Goal: Information Seeking & Learning: Learn about a topic

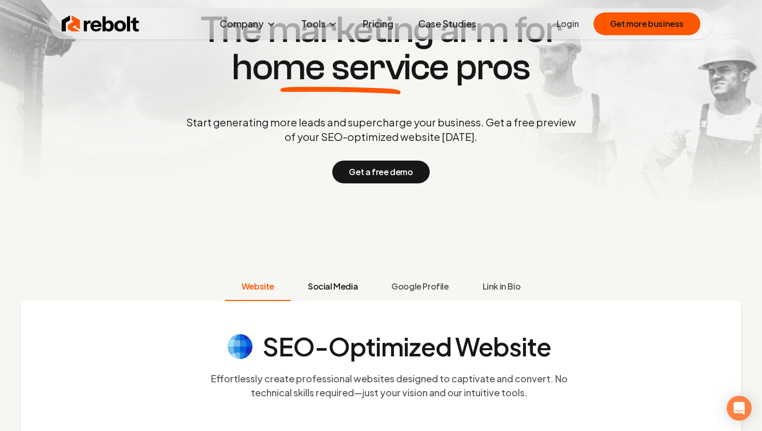
click at [333, 298] on button "Social Media" at bounding box center [332, 287] width 83 height 27
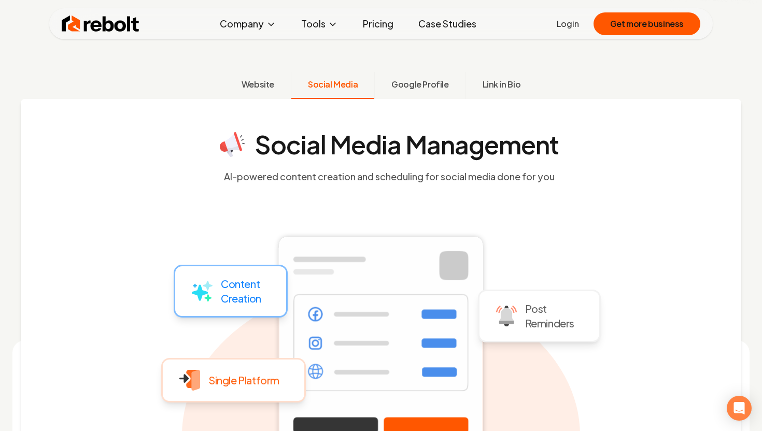
click at [424, 87] on span "Google Profile" at bounding box center [419, 84] width 57 height 12
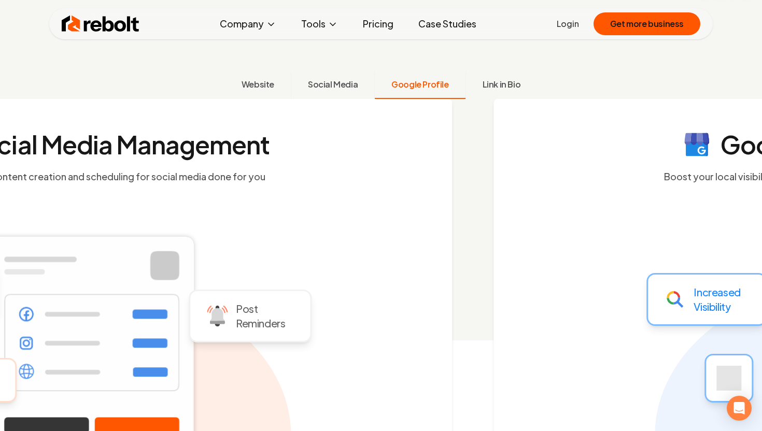
scroll to position [354, 0]
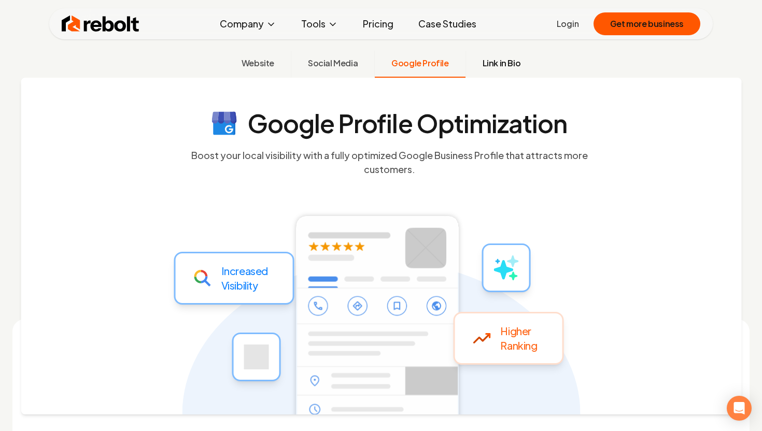
click at [494, 69] on button "Link in Bio" at bounding box center [501, 64] width 72 height 27
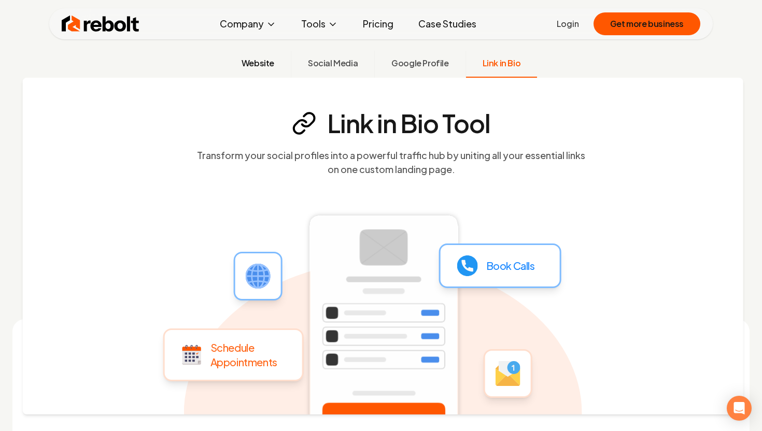
click at [261, 75] on button "Website" at bounding box center [258, 64] width 66 height 27
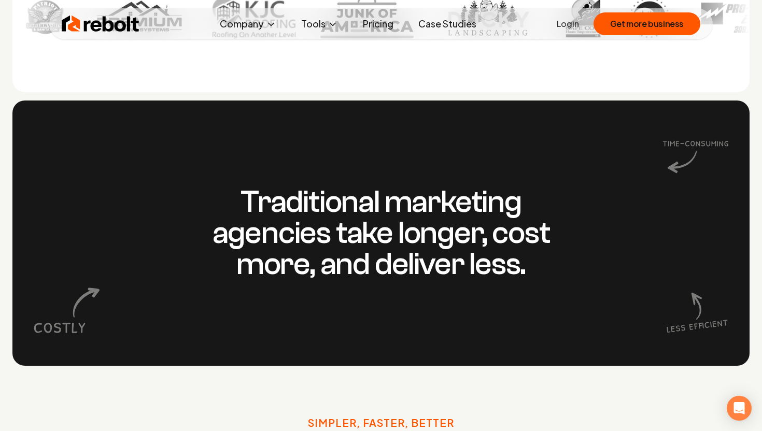
scroll to position [873, 0]
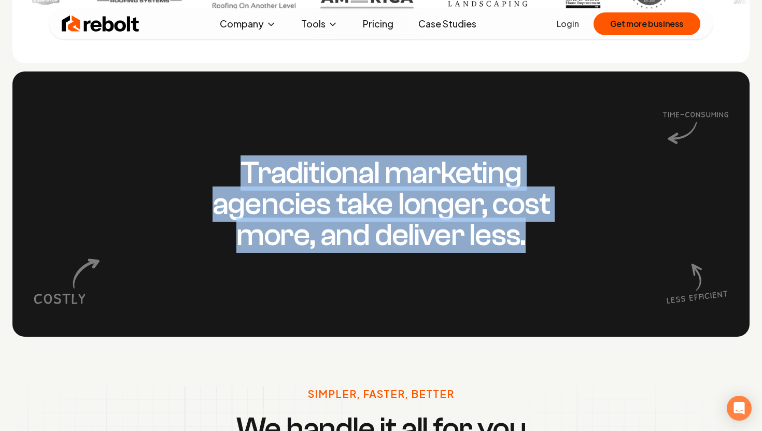
drag, startPoint x: 244, startPoint y: 168, endPoint x: 288, endPoint y: 256, distance: 98.7
click at [288, 256] on div "Traditional marketing agencies take longer, cost more, and deliver less." at bounding box center [380, 204] width 737 height 265
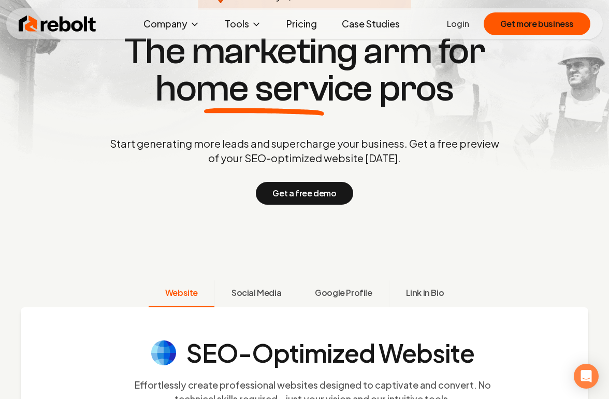
scroll to position [298, 0]
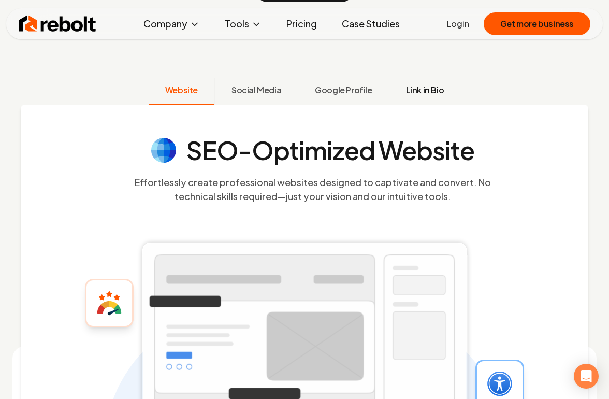
click at [423, 82] on button "Link in Bio" at bounding box center [425, 91] width 72 height 27
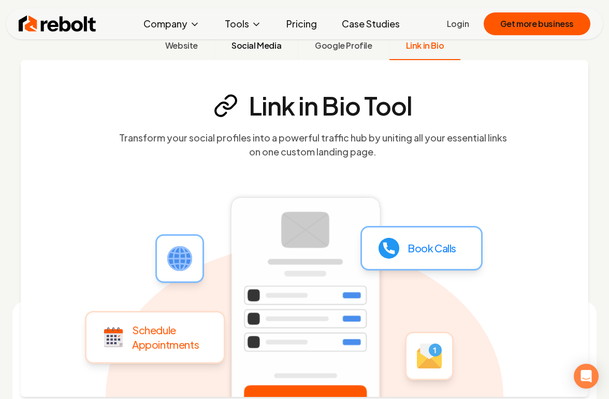
click at [271, 49] on span "Social Media" at bounding box center [257, 45] width 50 height 12
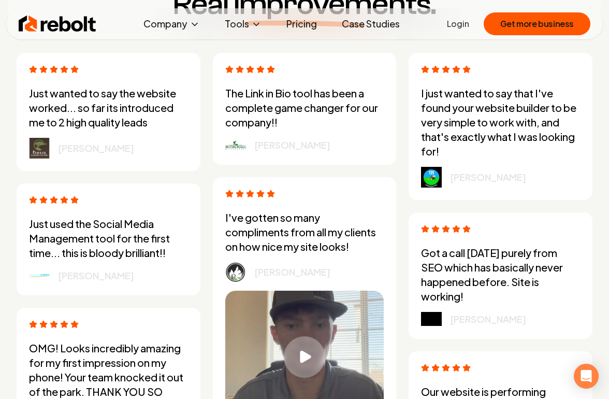
scroll to position [2599, 0]
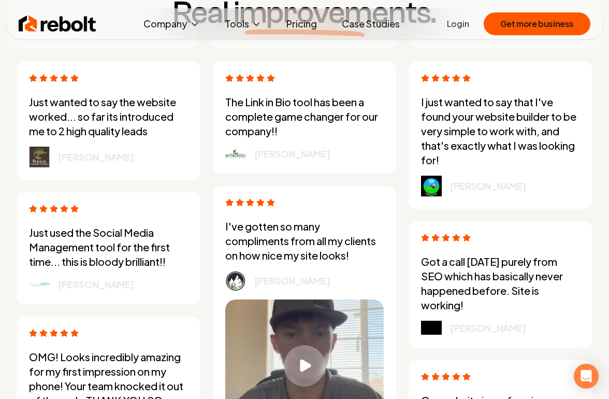
click at [365, 26] on link "Case Studies" at bounding box center [371, 23] width 75 height 21
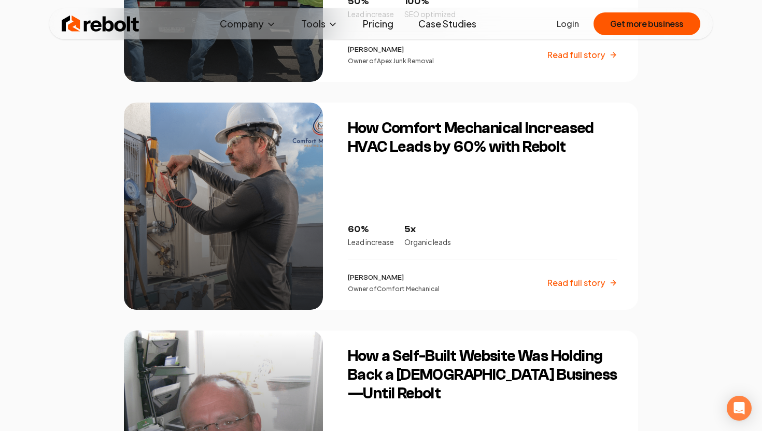
scroll to position [840, 0]
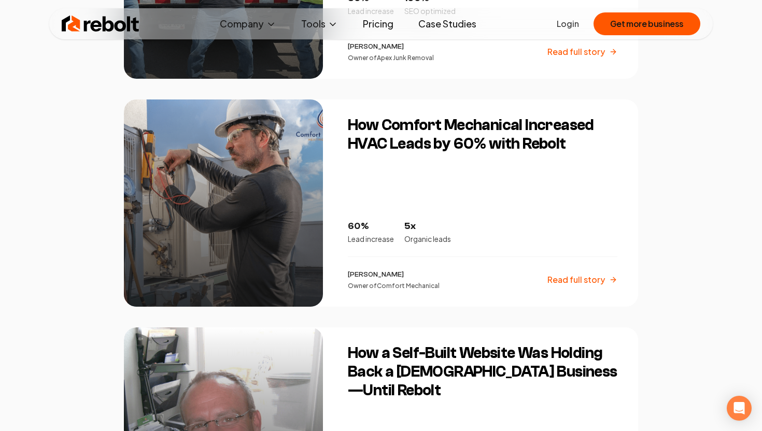
click at [579, 280] on p "Read full story" at bounding box center [576, 280] width 58 height 12
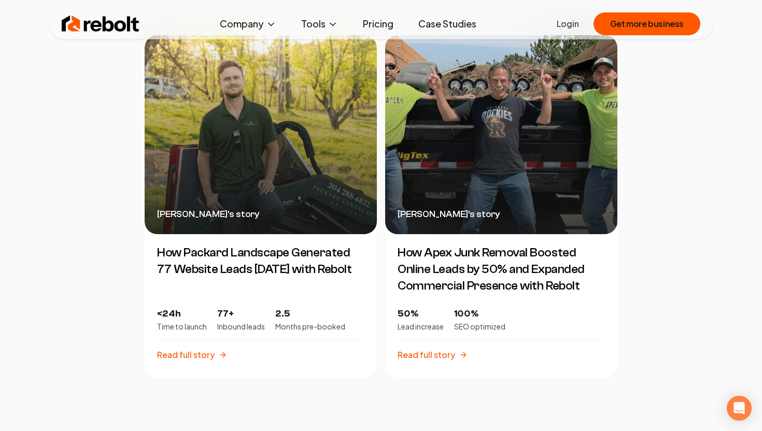
scroll to position [2326, 0]
